Goal: Transaction & Acquisition: Purchase product/service

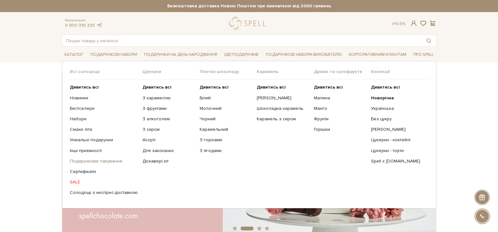
click at [107, 161] on link "Подарункове пакування" at bounding box center [104, 161] width 68 height 6
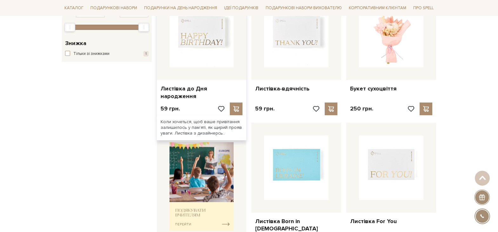
scroll to position [63, 0]
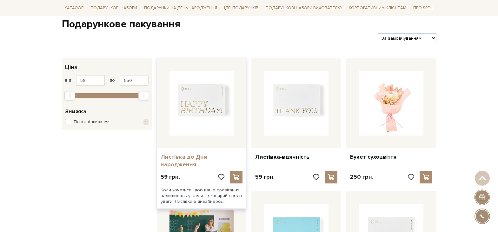
click at [195, 160] on link "Листівка до Дня народження" at bounding box center [201, 160] width 82 height 15
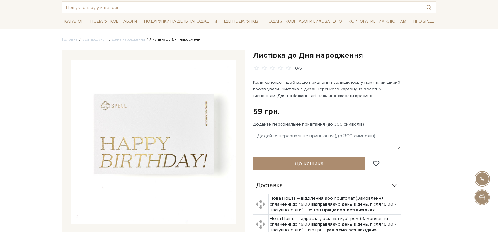
scroll to position [32, 0]
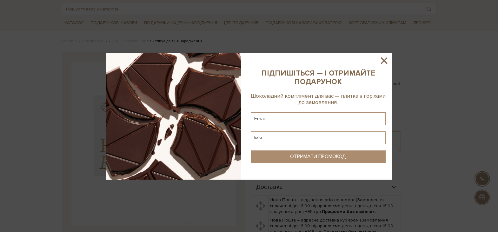
click at [386, 61] on icon at bounding box center [383, 60] width 11 height 11
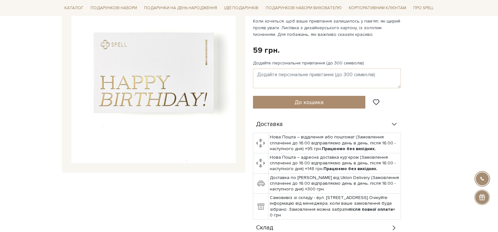
scroll to position [95, 0]
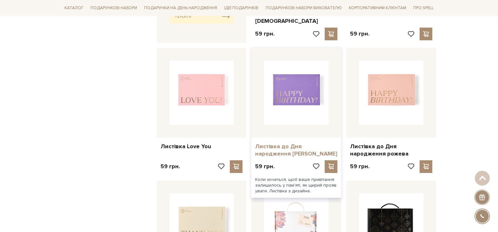
scroll to position [349, 0]
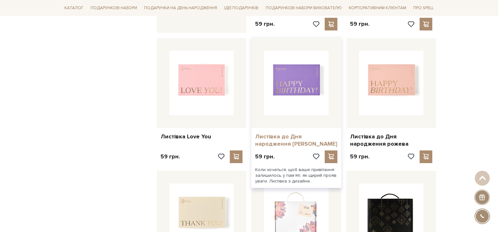
click at [291, 133] on link "Листівка до Дня народження [PERSON_NAME]" at bounding box center [296, 140] width 82 height 15
